Goal: Complete application form: Complete application form

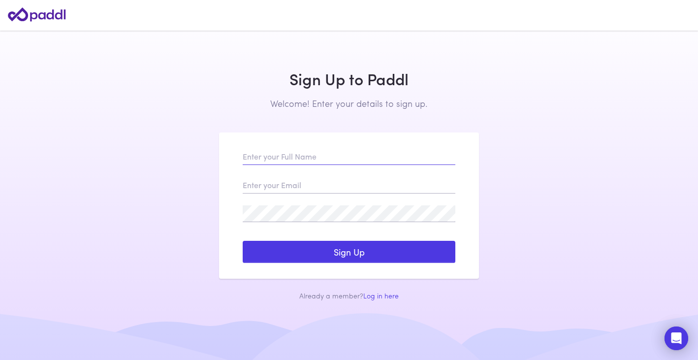
click at [282, 158] on input "text" at bounding box center [349, 156] width 213 height 17
type input "[PERSON_NAME]"
click at [311, 183] on input "email" at bounding box center [349, 185] width 213 height 17
type input "[PERSON_NAME][EMAIL_ADDRESS][PERSON_NAME][DOMAIN_NAME]"
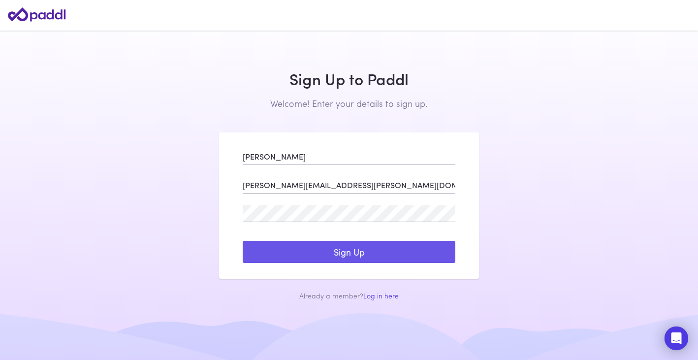
click at [351, 258] on button "Sign Up" at bounding box center [349, 252] width 213 height 23
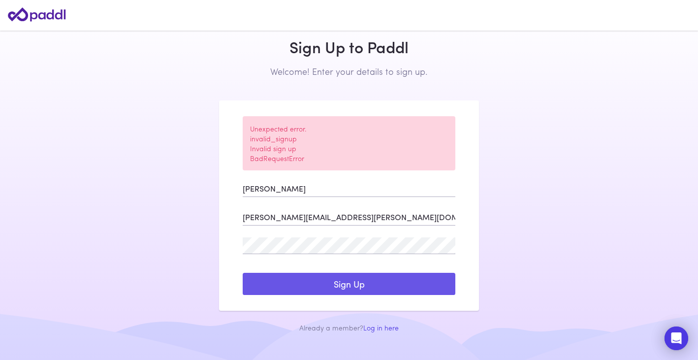
click at [341, 283] on button "Sign Up" at bounding box center [349, 284] width 213 height 23
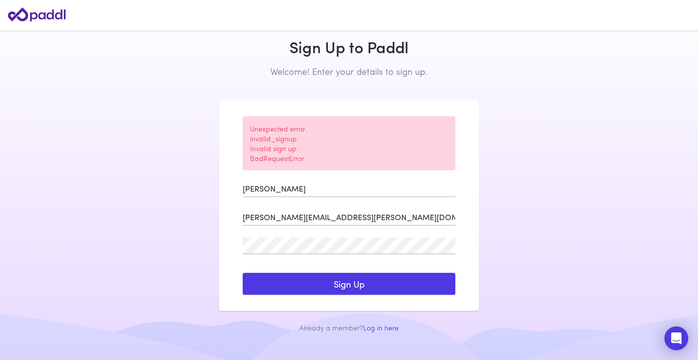
scroll to position [52, 0]
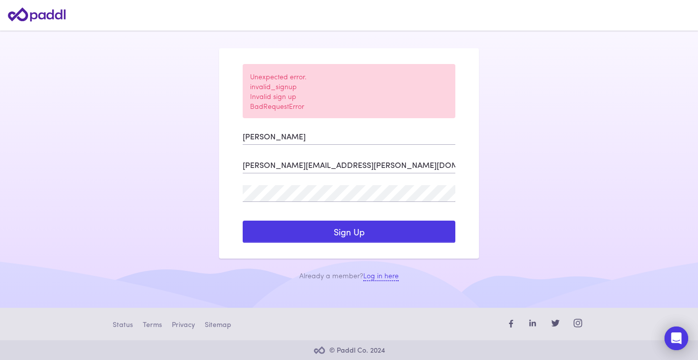
click at [395, 275] on link "Log in here" at bounding box center [380, 275] width 35 height 11
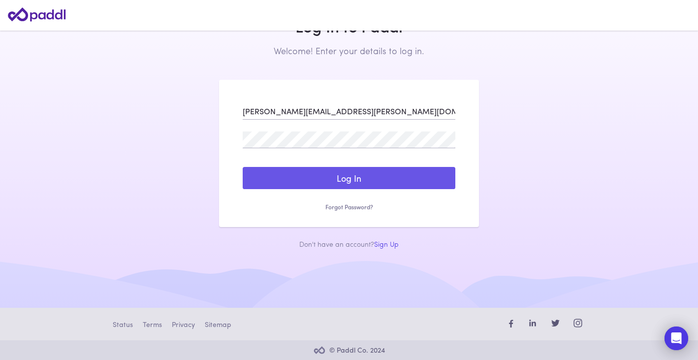
click at [349, 182] on button "Log In" at bounding box center [349, 178] width 213 height 23
